Goal: Information Seeking & Learning: Check status

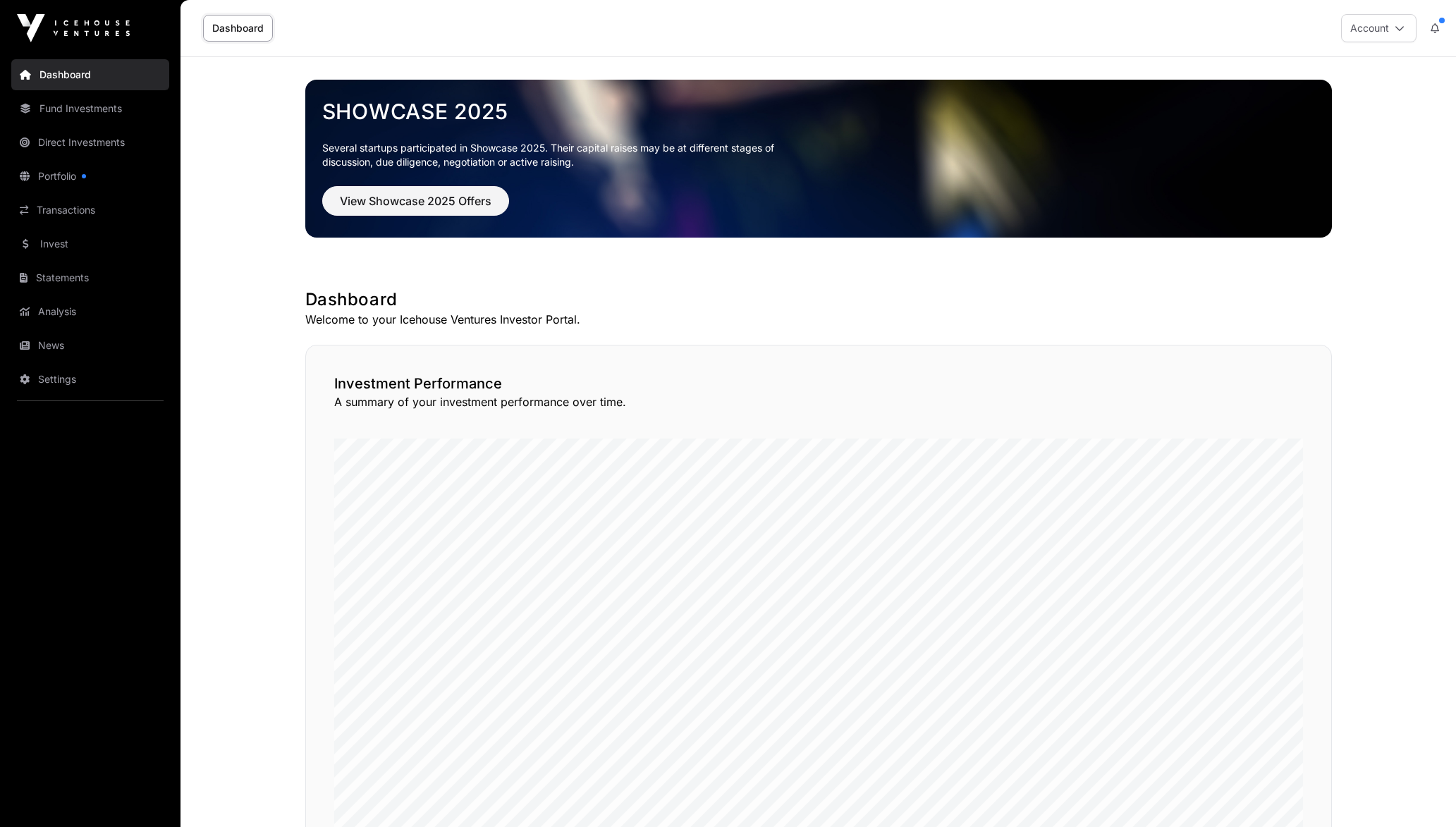
click at [68, 96] on link "Fund Investments" at bounding box center [90, 108] width 158 height 31
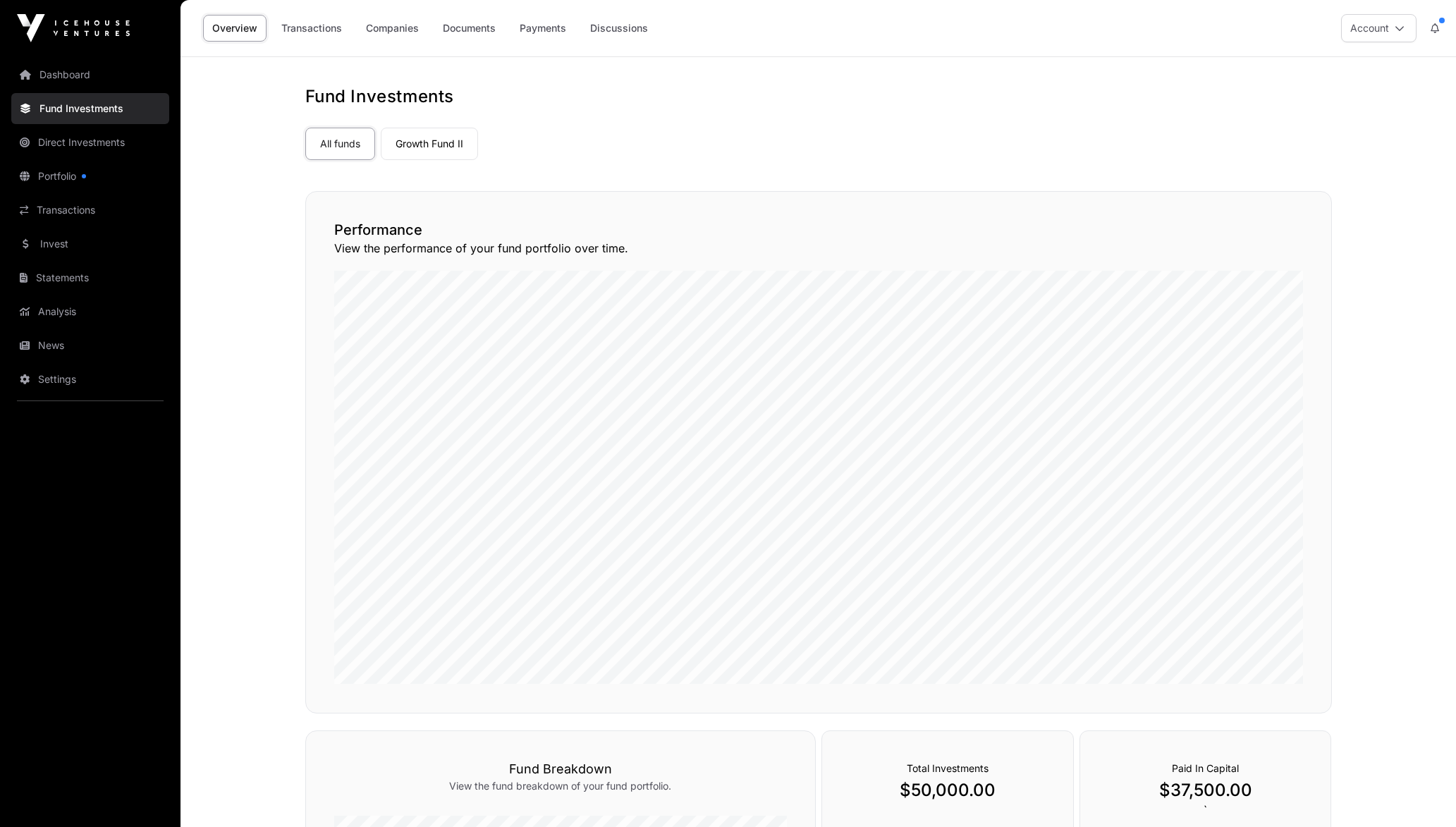
click at [59, 139] on link "Direct Investments" at bounding box center [90, 142] width 158 height 31
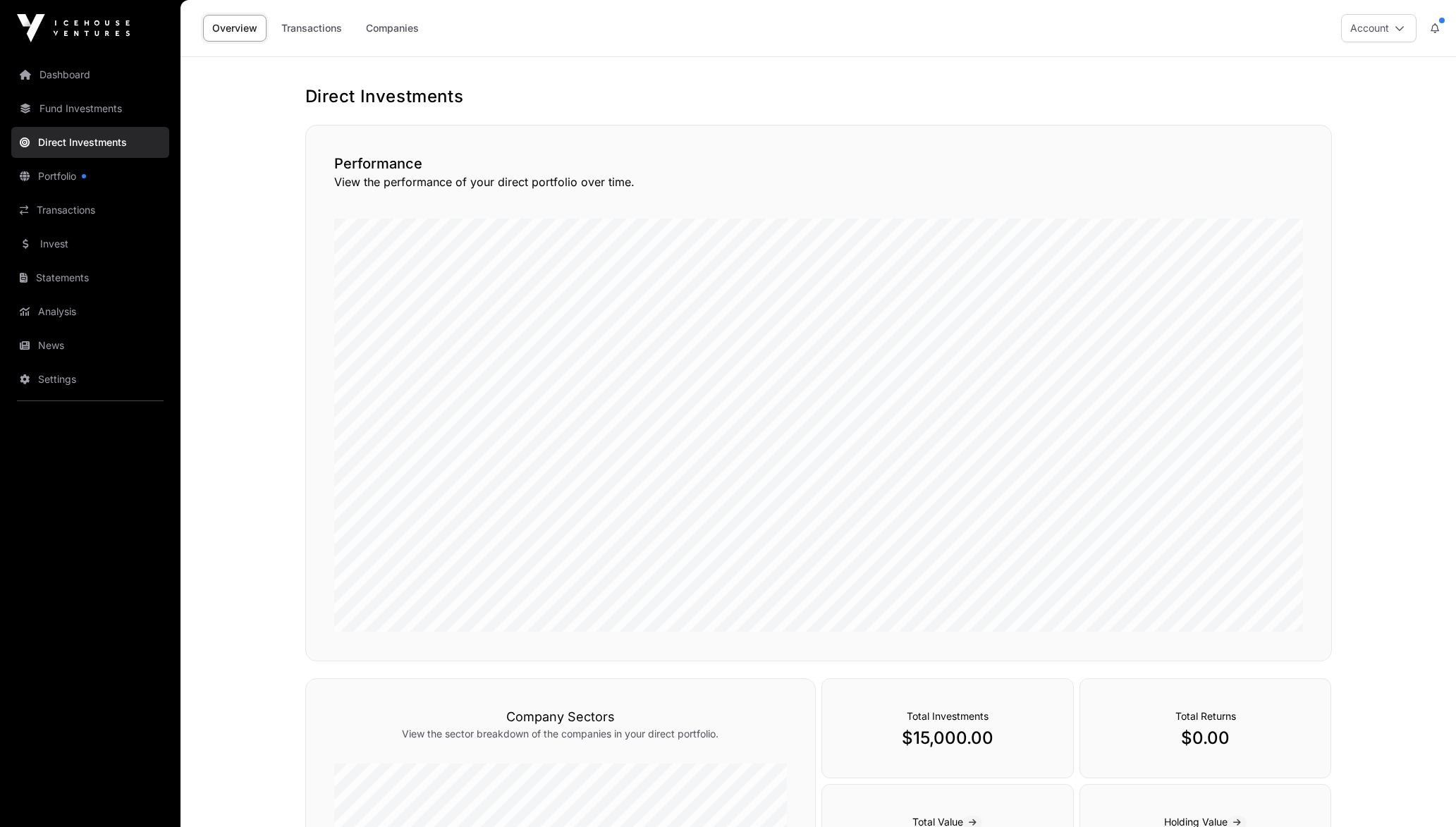
click at [328, 29] on link "Transactions" at bounding box center [311, 29] width 79 height 27
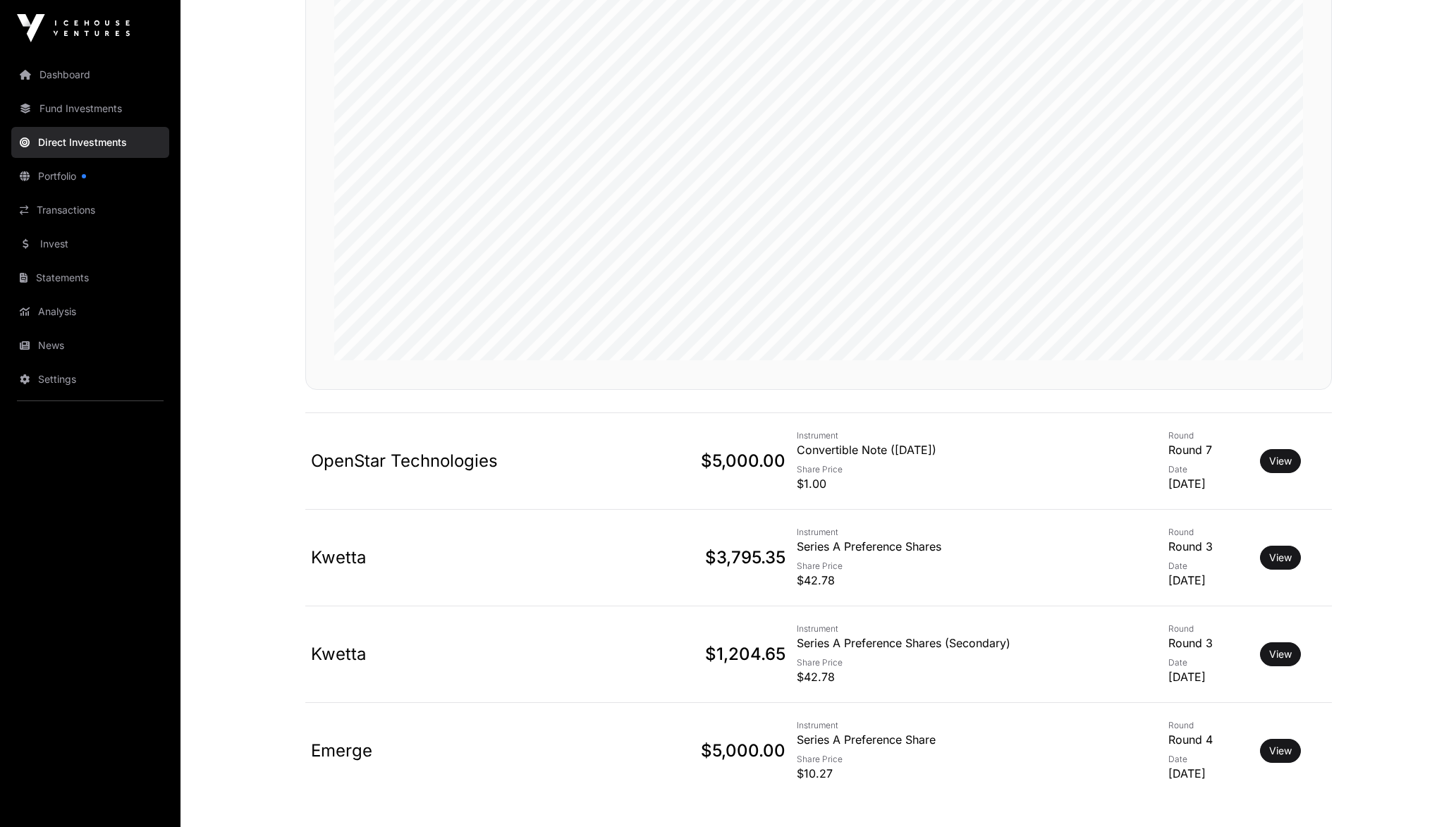
scroll to position [242, 0]
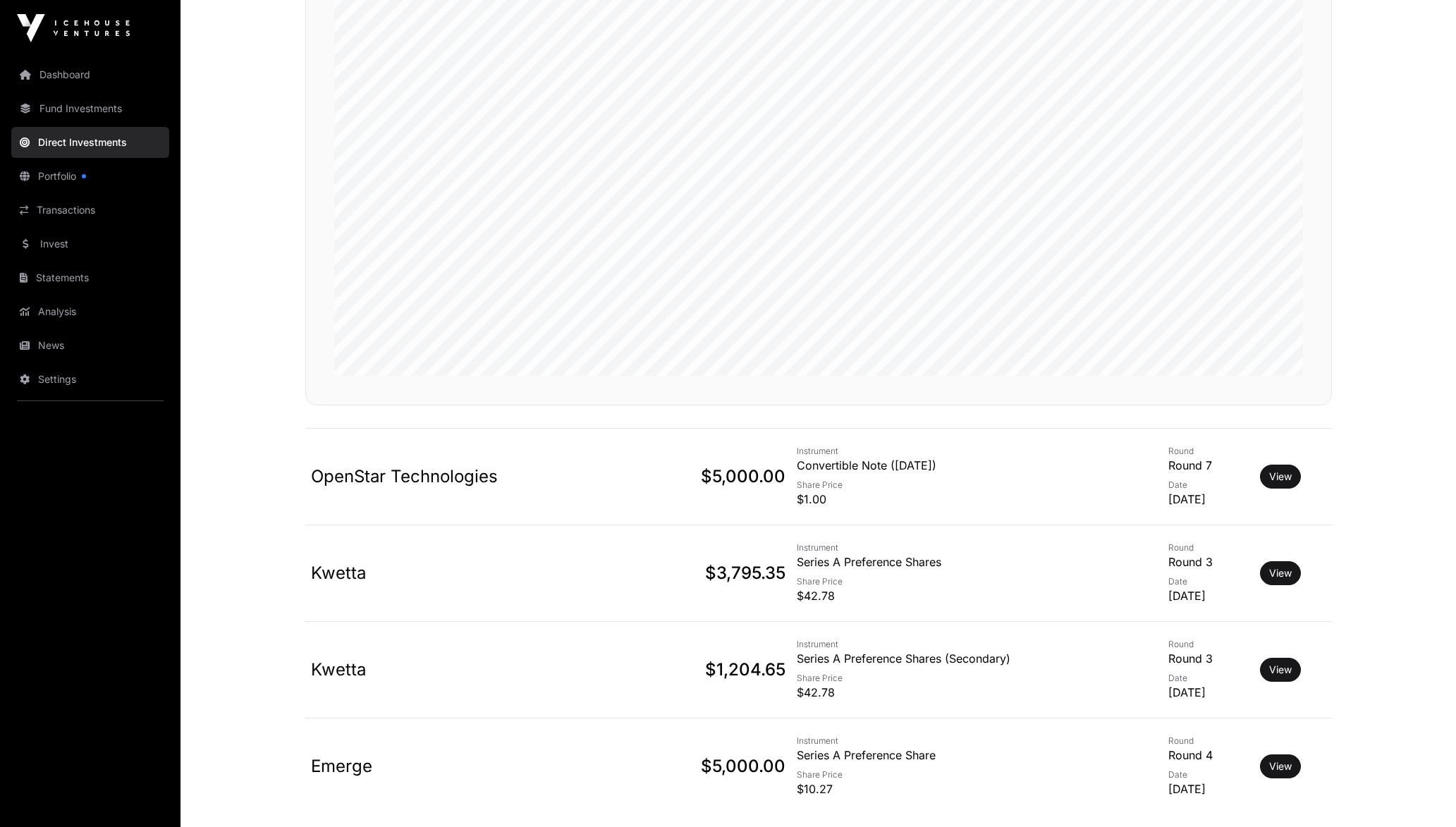
click at [1274, 471] on link "View" at bounding box center [1280, 477] width 22 height 14
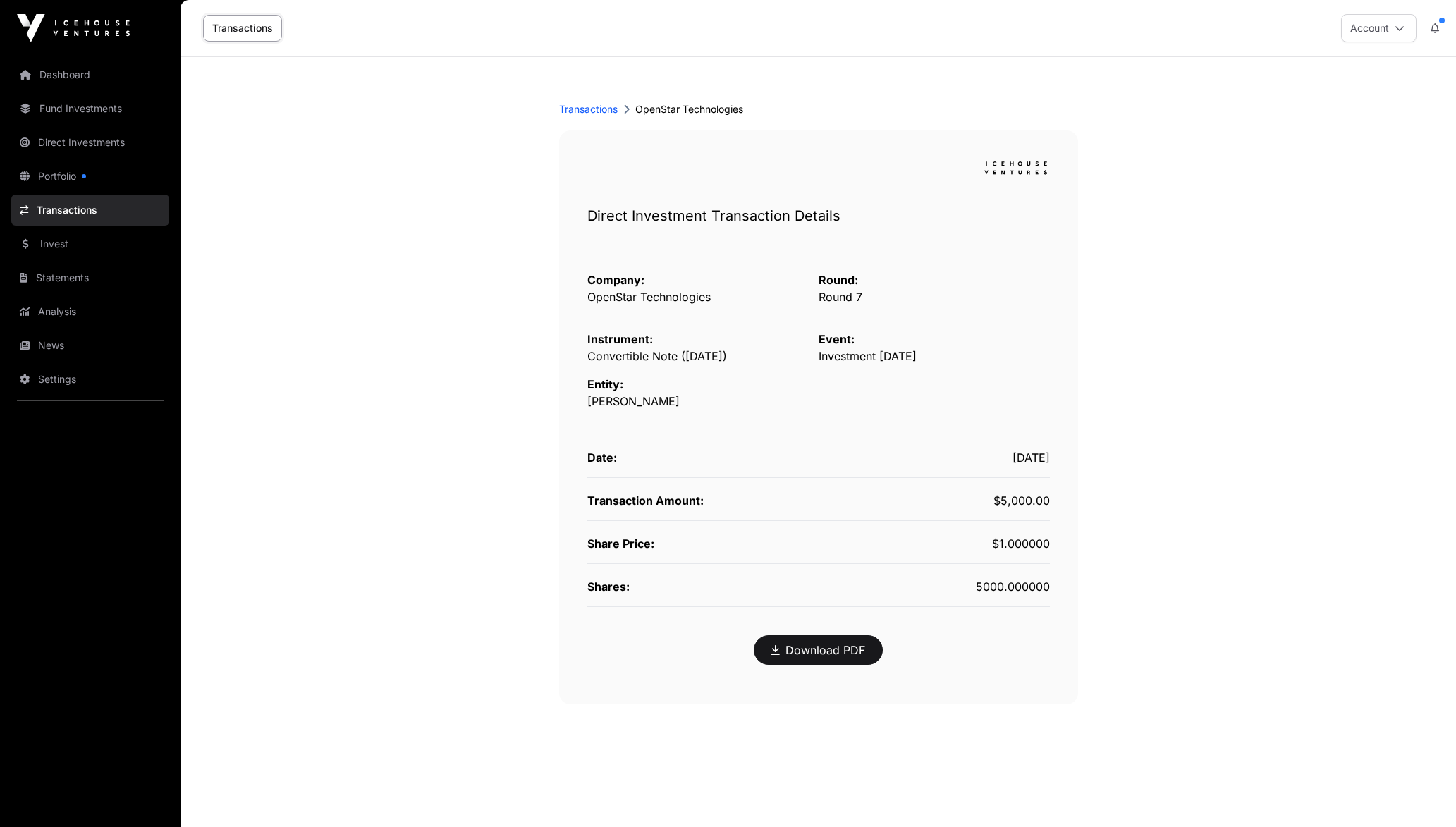
click at [89, 178] on link "Portfolio" at bounding box center [90, 176] width 158 height 31
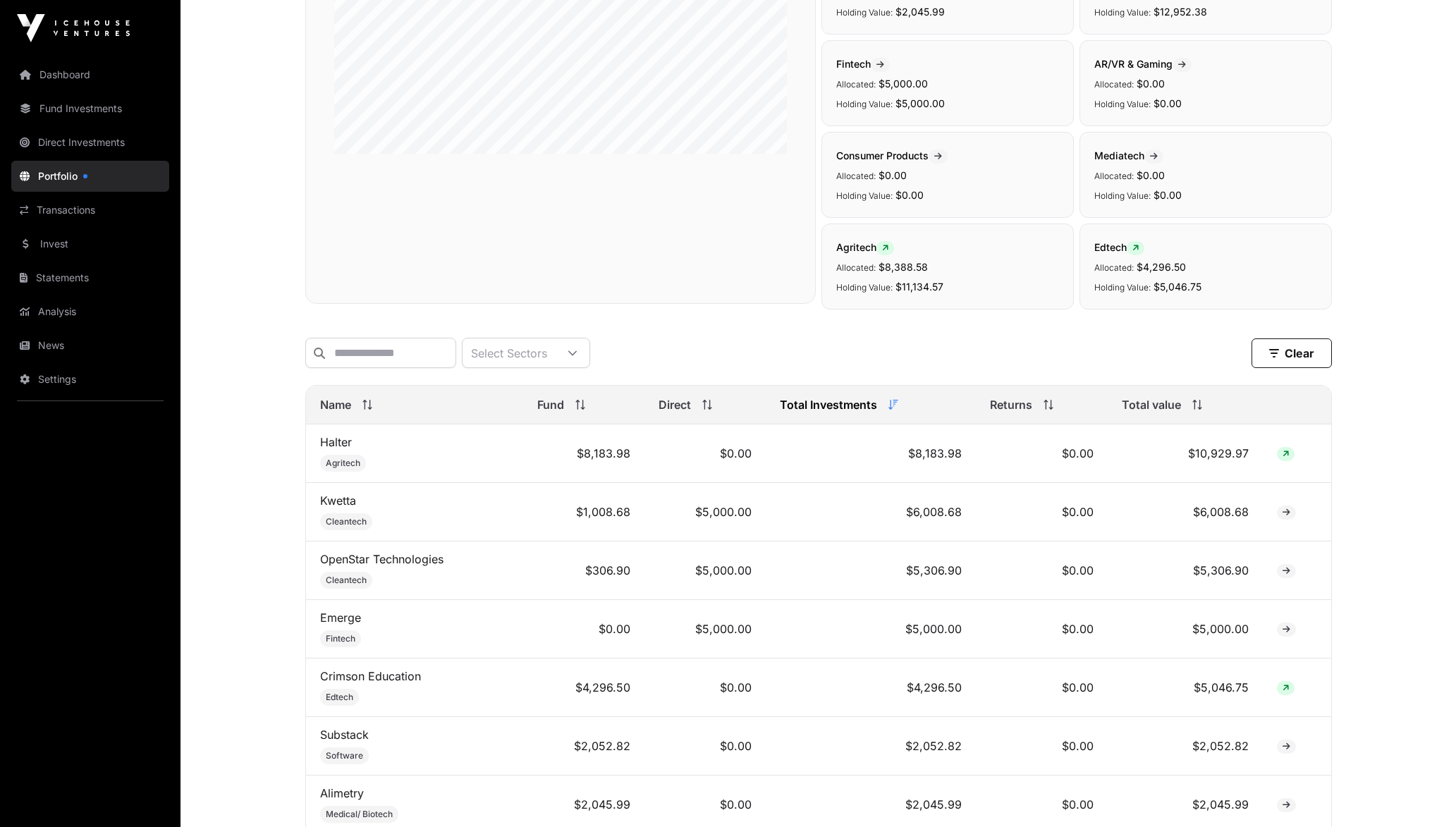
scroll to position [254, 0]
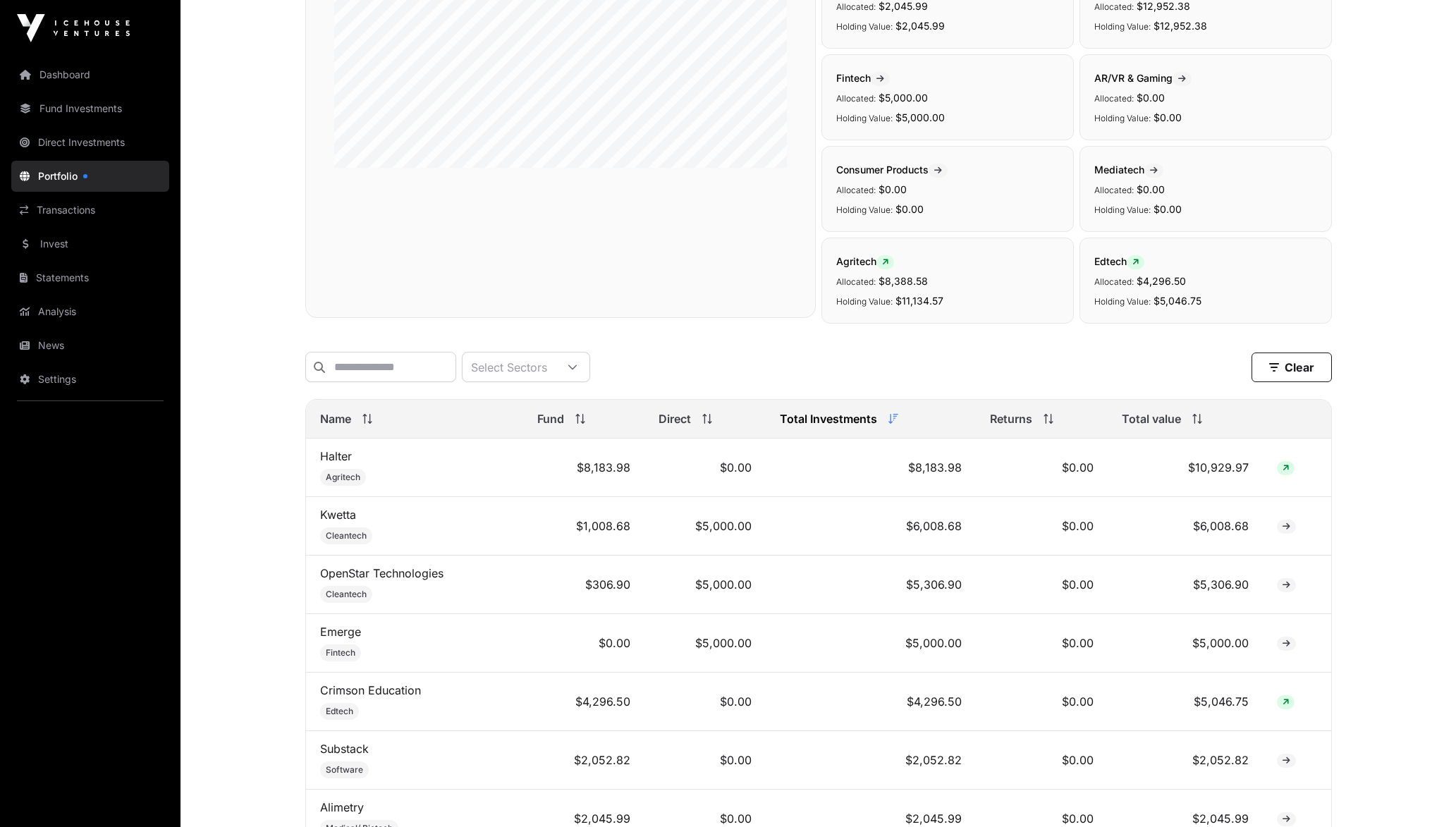
click at [185, 391] on main "Portfolio Company Sectors View the sector breakdown of the companies in your po…" at bounding box center [818, 677] width 1275 height 1748
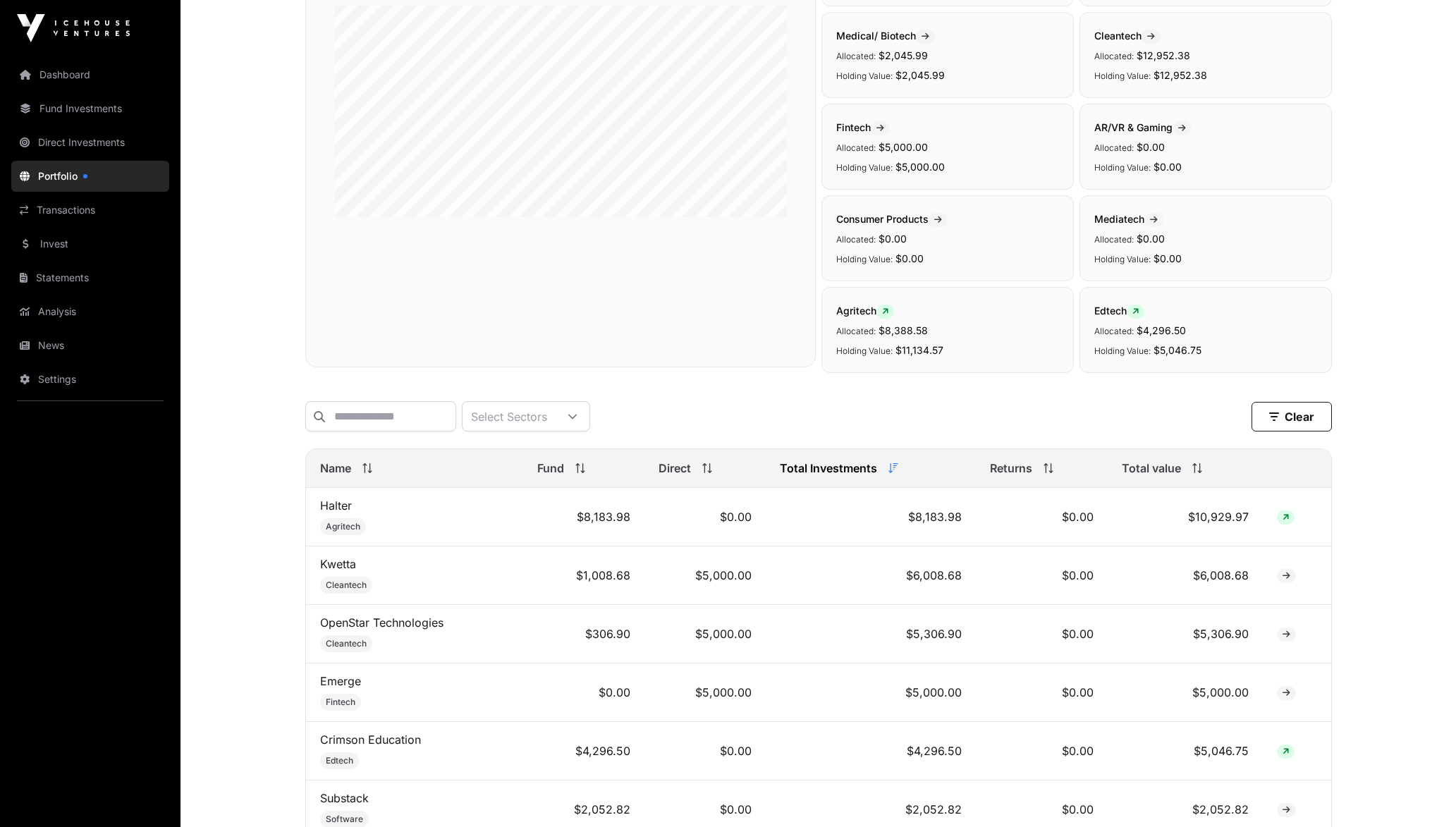
scroll to position [0, 0]
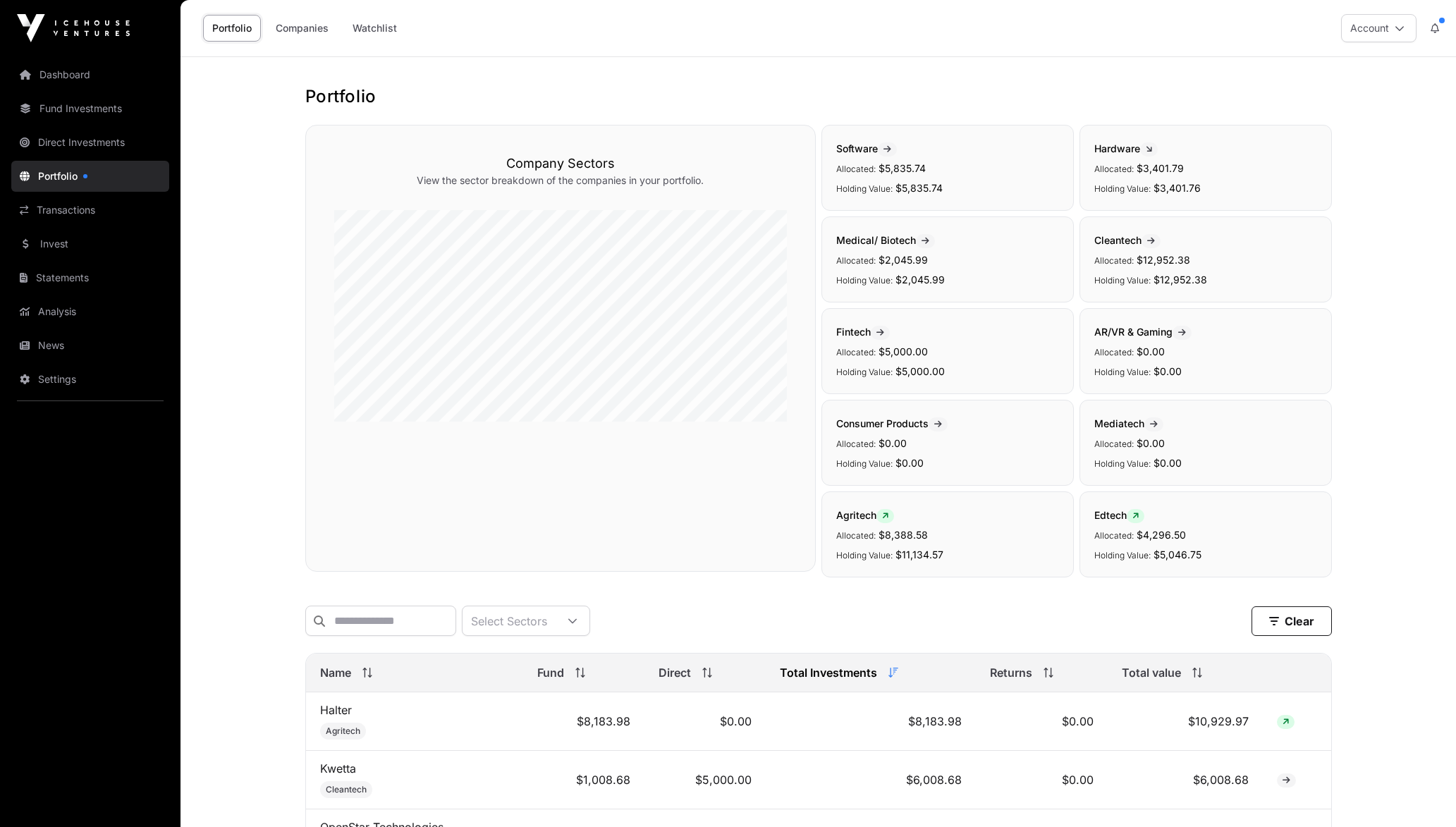
click at [73, 201] on link "Transactions" at bounding box center [90, 209] width 158 height 31
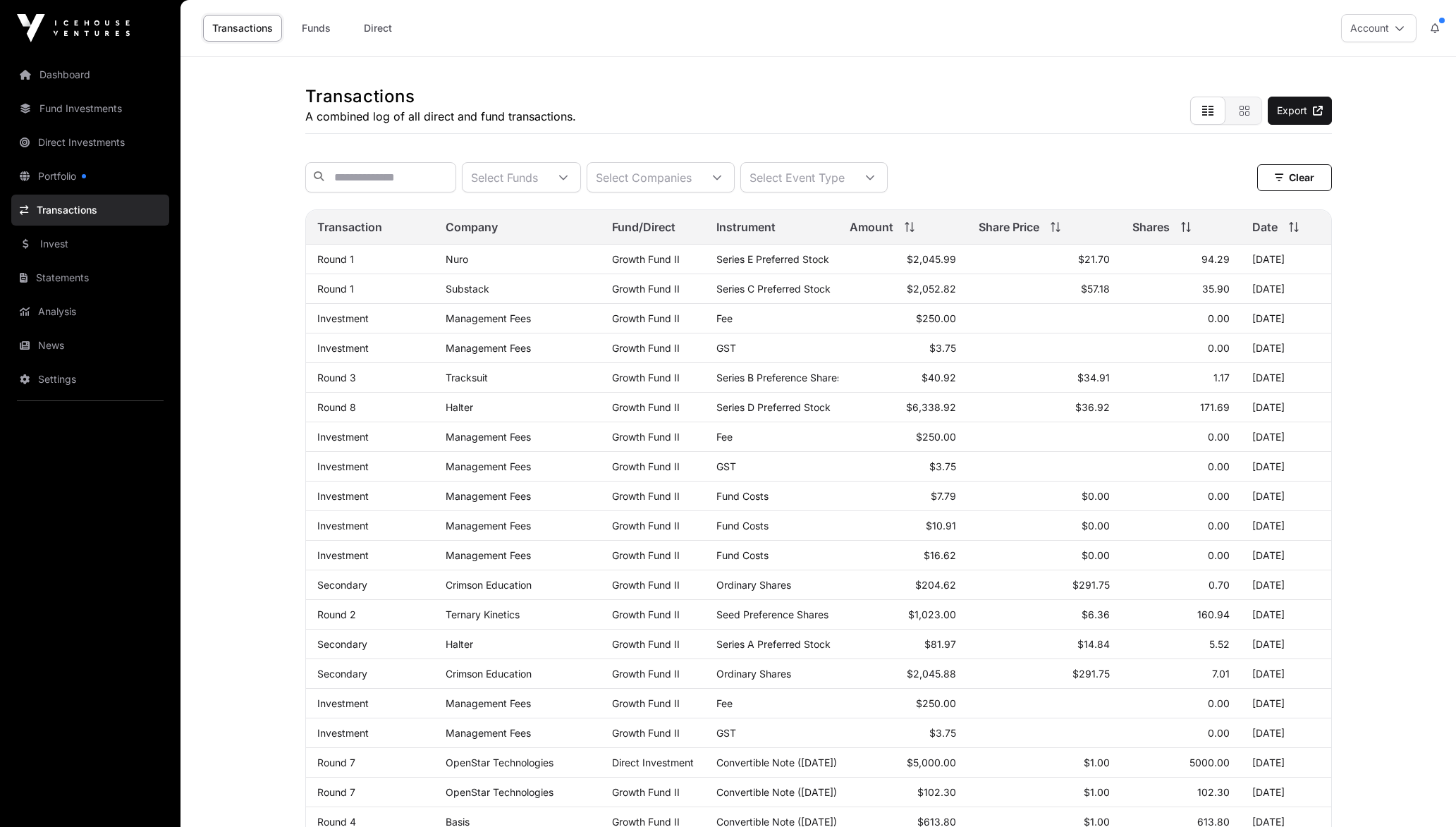
click at [314, 35] on link "Funds" at bounding box center [315, 29] width 57 height 27
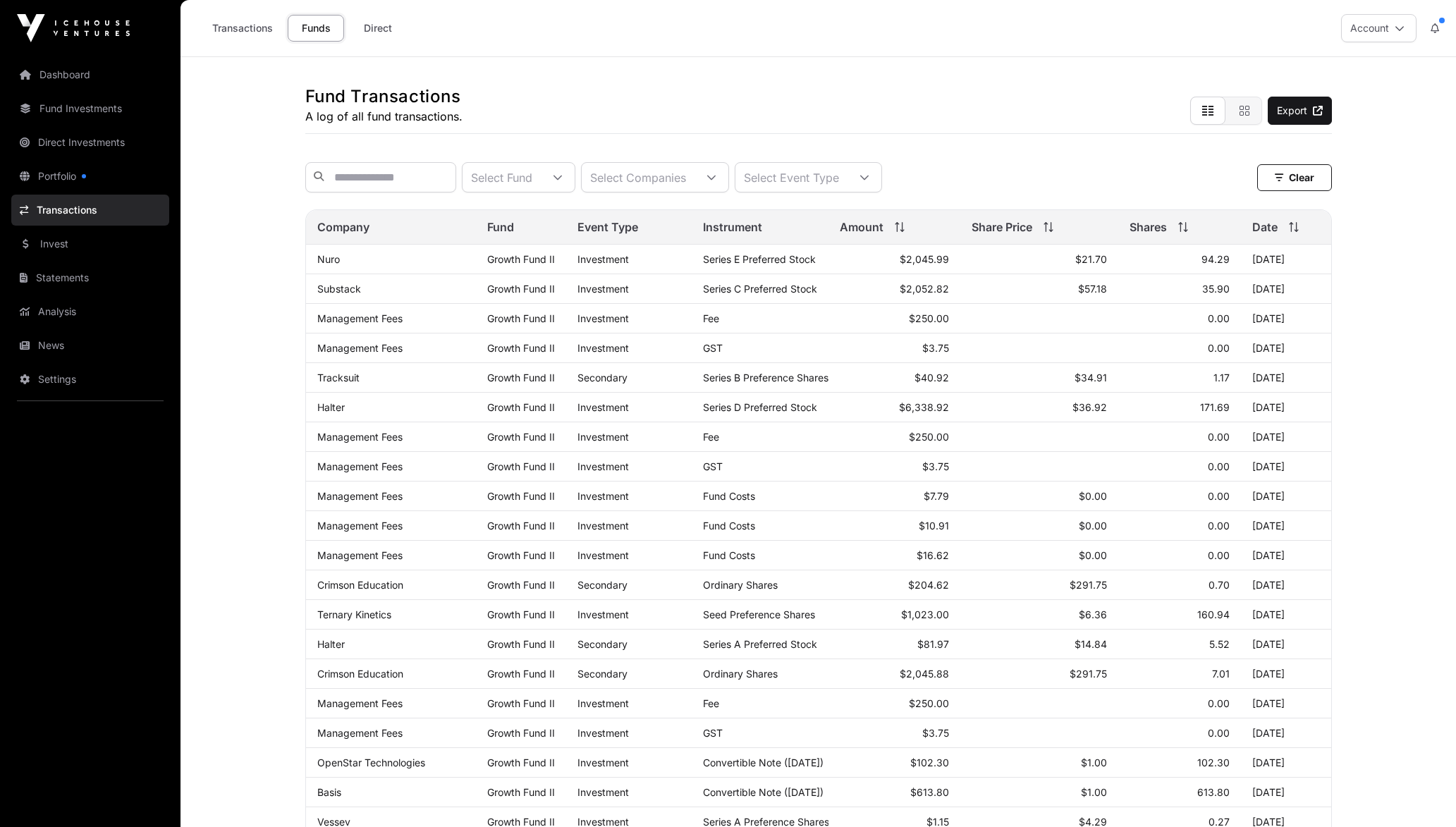
click at [341, 35] on link "Funds" at bounding box center [315, 29] width 57 height 27
click at [373, 18] on link "Direct" at bounding box center [377, 29] width 57 height 27
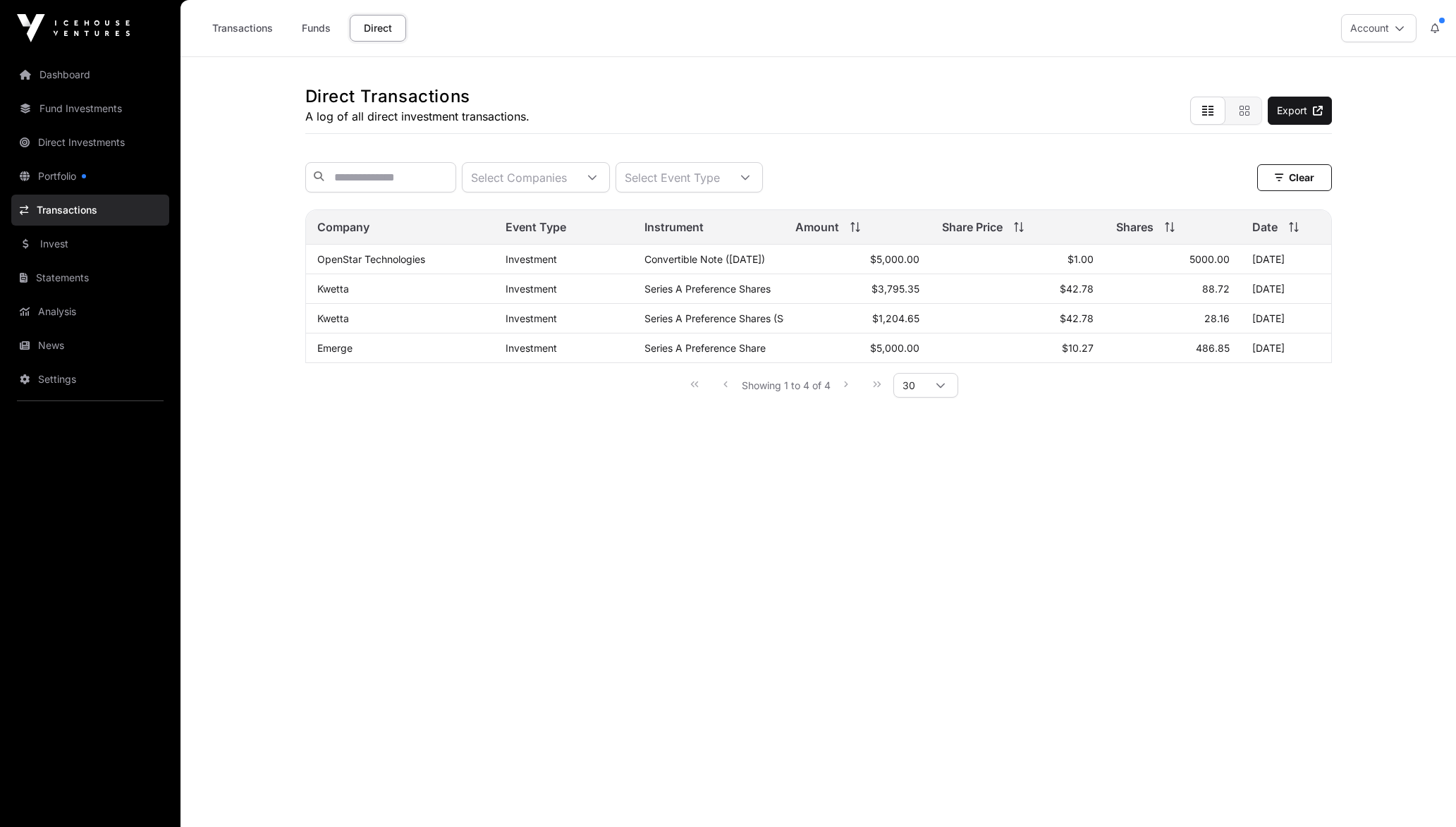
click at [306, 32] on link "Funds" at bounding box center [315, 29] width 57 height 27
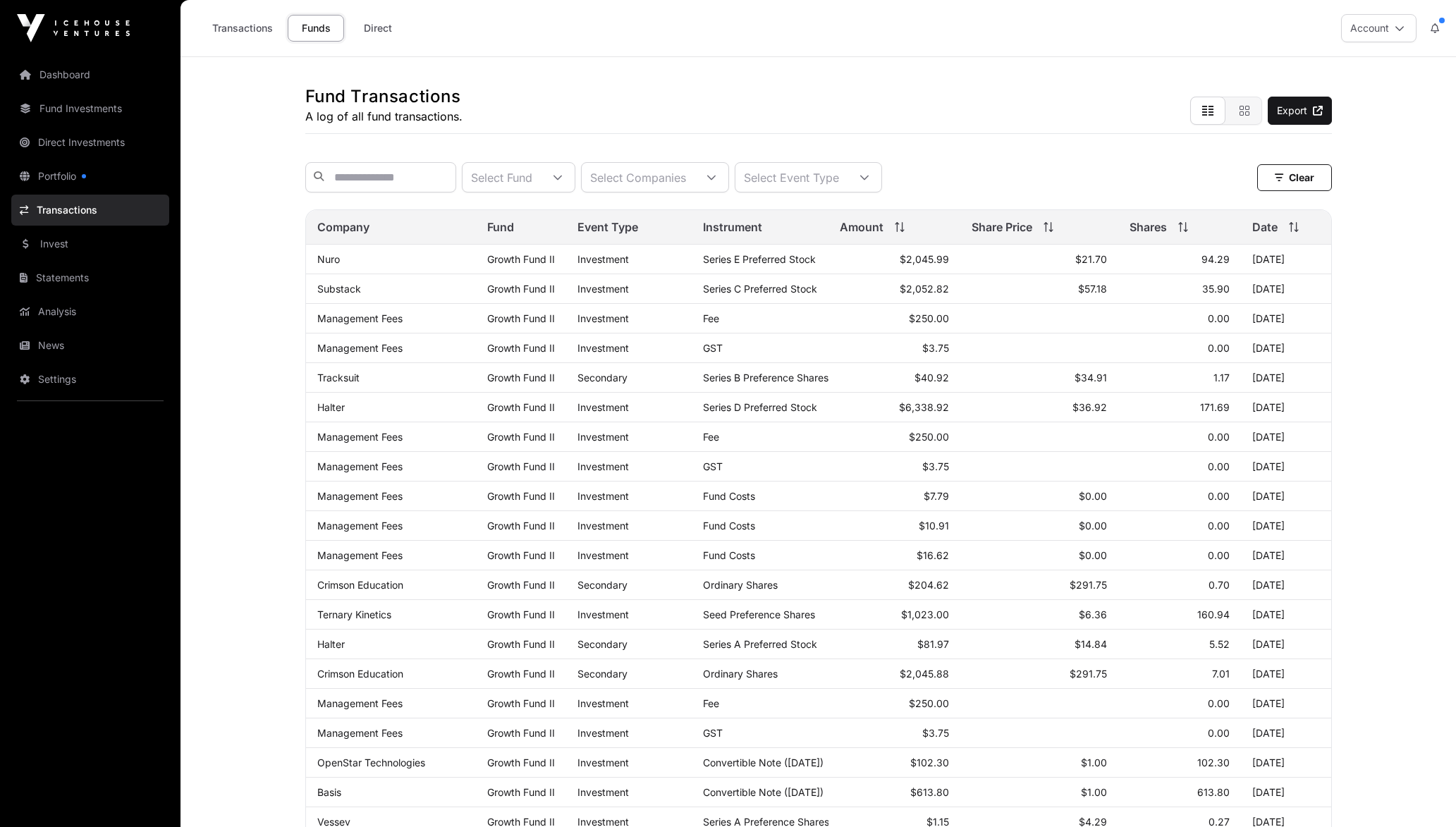
click at [379, 28] on link "Direct" at bounding box center [377, 29] width 57 height 27
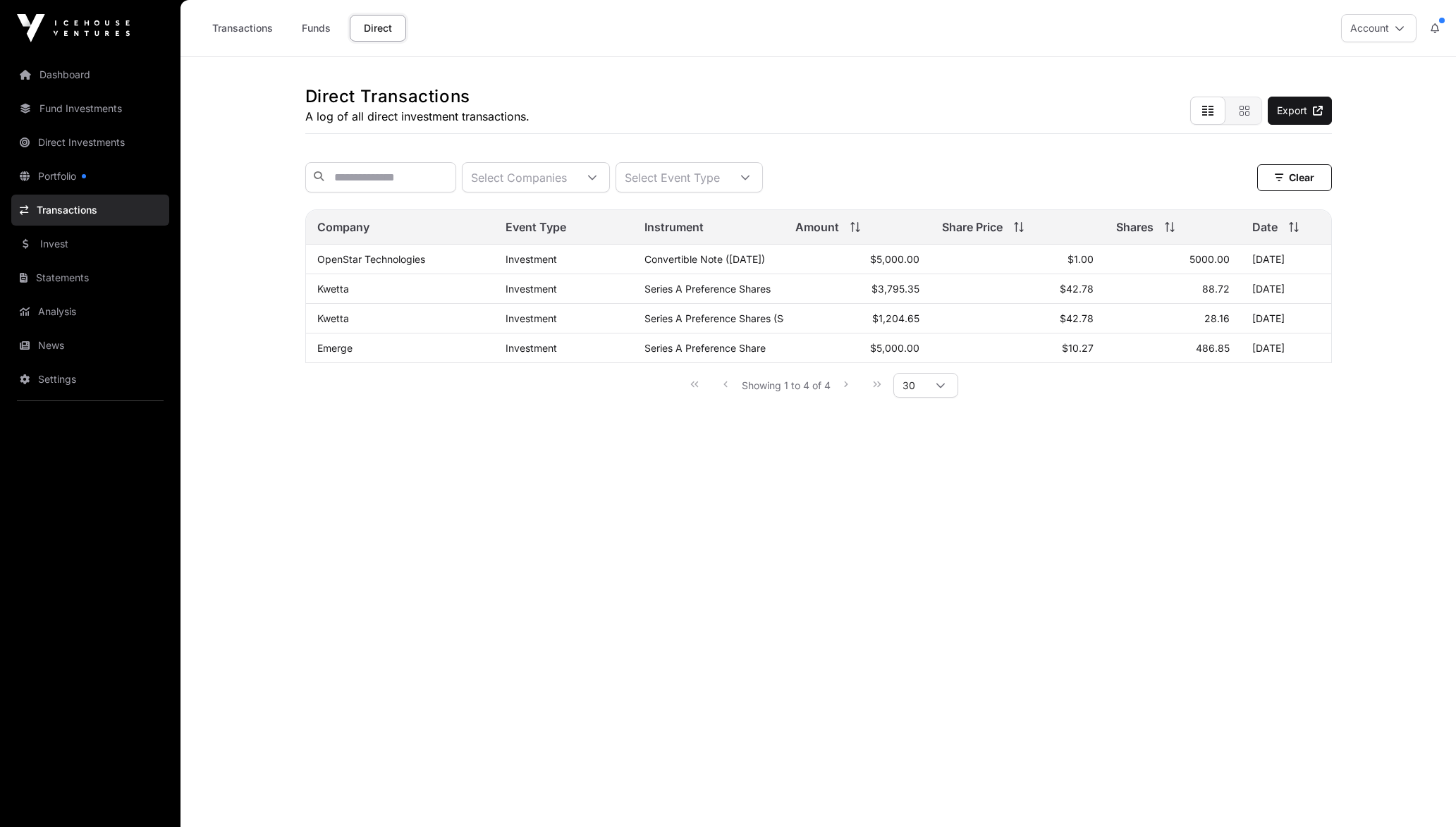
click at [262, 46] on div "Transactions Funds Direct" at bounding box center [301, 28] width 225 height 44
click at [408, 584] on main "Direct Transactions A log of all direct investment transactions. Export Select …" at bounding box center [818, 470] width 1275 height 827
